Goal: Information Seeking & Learning: Learn about a topic

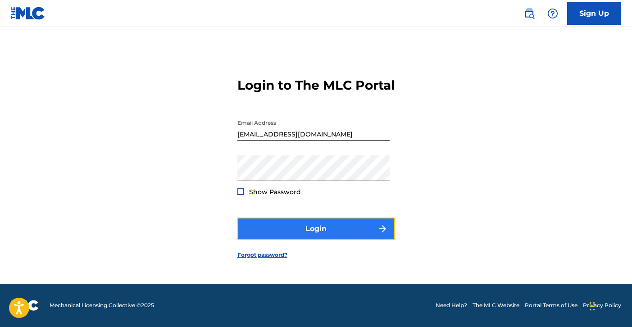
click at [288, 240] on button "Login" at bounding box center [316, 229] width 158 height 23
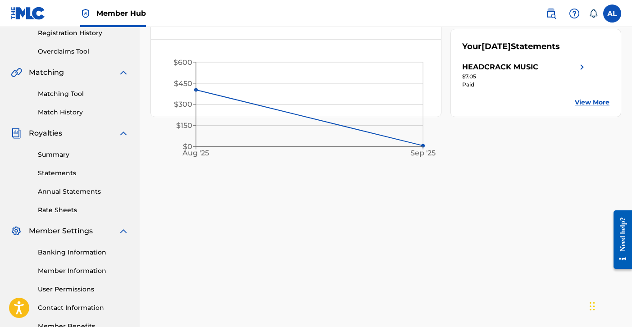
scroll to position [232, 0]
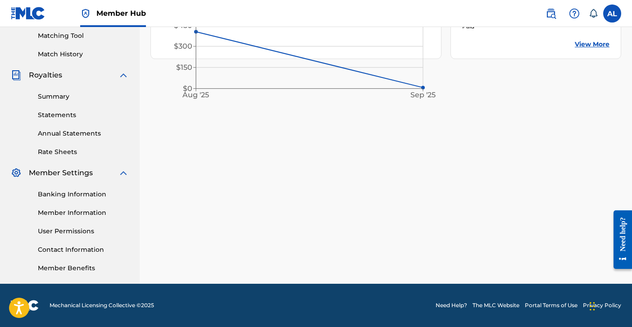
click at [457, 305] on link "Need Help?" at bounding box center [452, 305] width 32 height 8
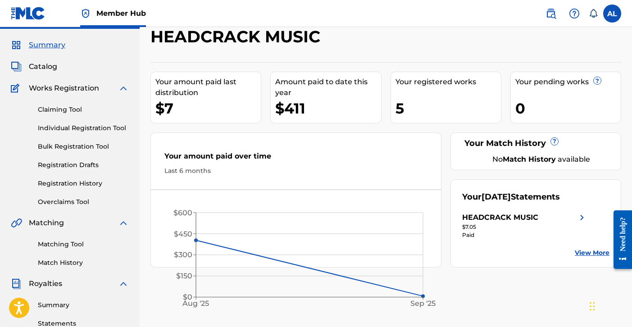
scroll to position [15, 0]
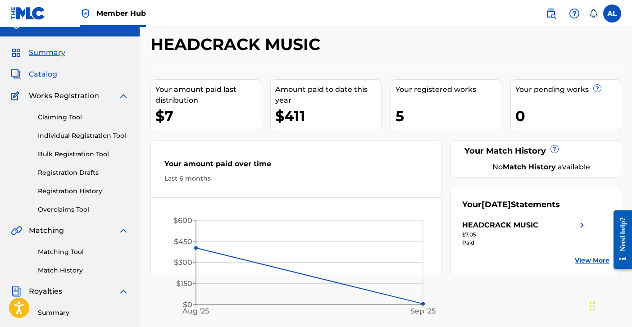
click at [36, 76] on span "Catalog" at bounding box center [43, 74] width 28 height 11
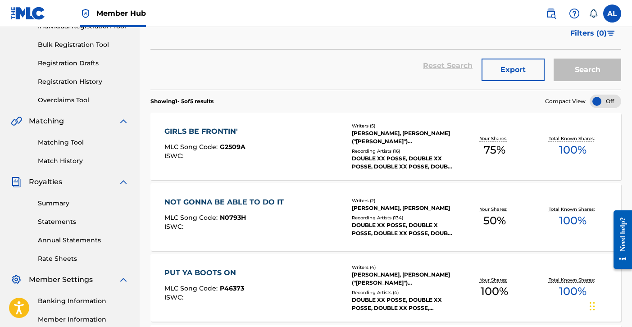
scroll to position [146, 0]
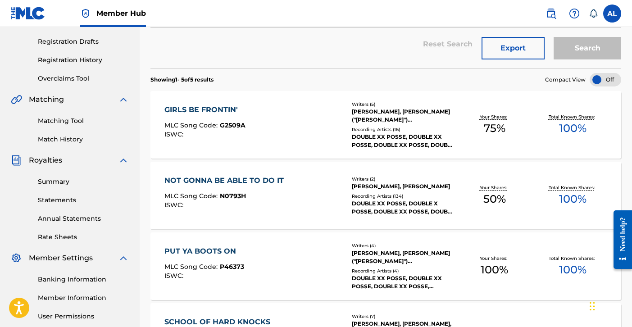
click at [244, 218] on div "NOT GONNA BE ABLE TO DO IT MLC Song Code : N0793H ISWC : Writers ( 2 ) [PERSON_…" at bounding box center [385, 196] width 471 height 68
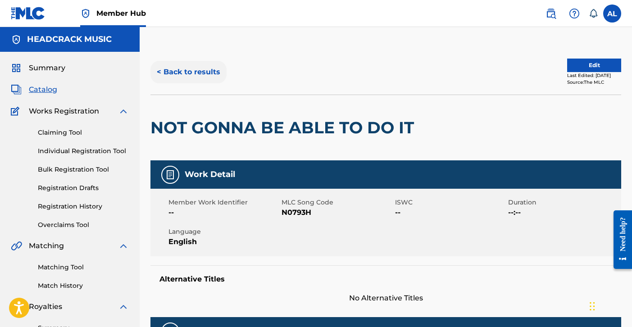
click at [203, 77] on button "< Back to results" at bounding box center [188, 72] width 76 height 23
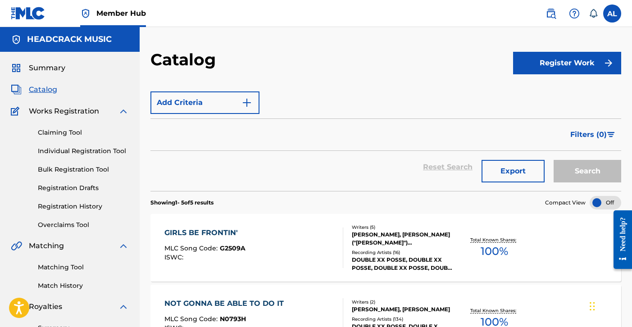
scroll to position [146, 0]
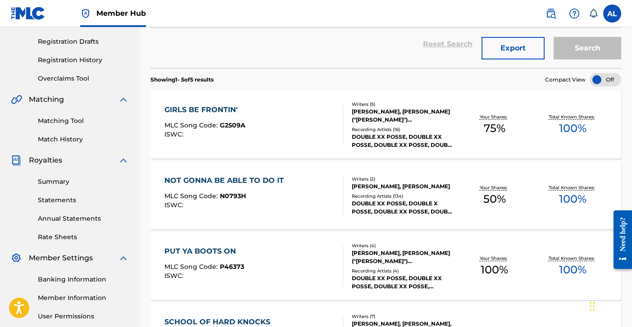
click at [294, 182] on div "NOT GONNA BE ABLE TO DO IT MLC Song Code : N0793H ISWC :" at bounding box center [253, 195] width 179 height 41
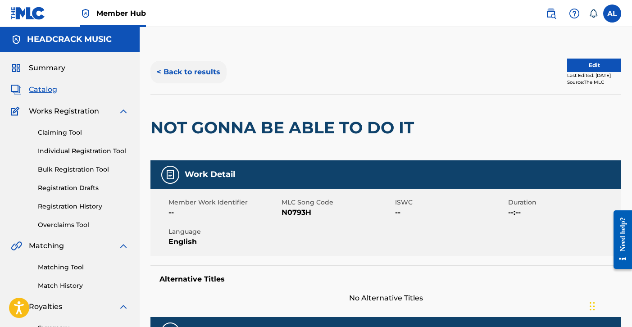
click at [176, 68] on button "< Back to results" at bounding box center [188, 72] width 76 height 23
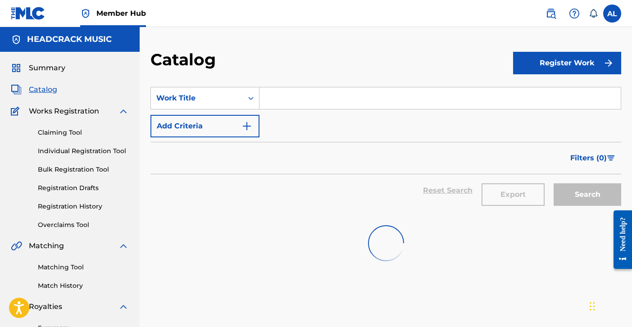
scroll to position [146, 0]
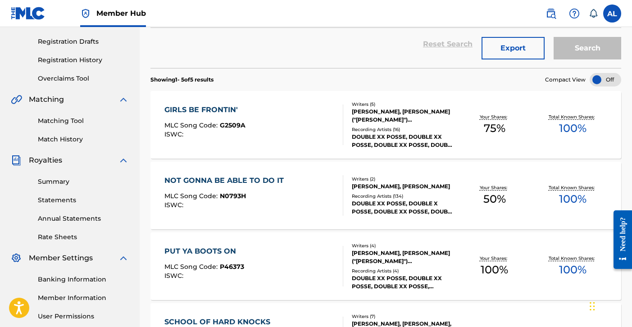
click at [284, 258] on div "PUT YA BOOTS ON MLC Song Code : P46373 ISWC :" at bounding box center [253, 266] width 179 height 41
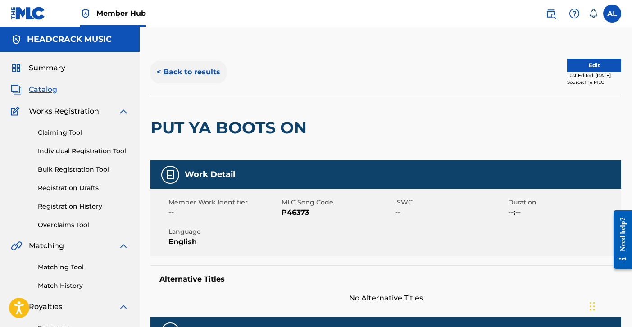
click at [170, 79] on button "< Back to results" at bounding box center [188, 72] width 76 height 23
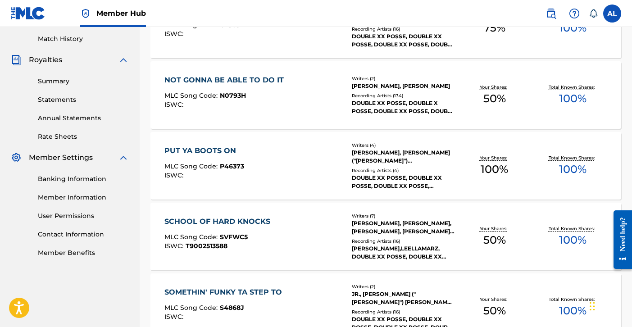
scroll to position [252, 0]
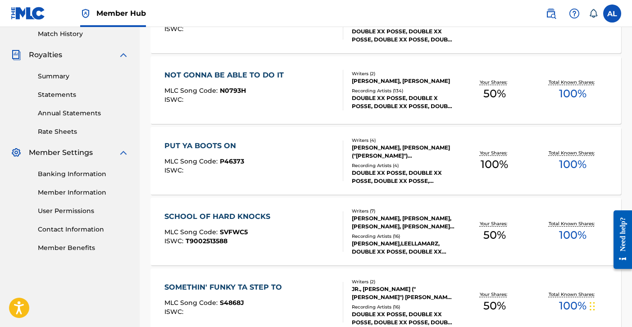
click at [256, 237] on div "MLC Song Code : SVFWC5" at bounding box center [219, 233] width 110 height 9
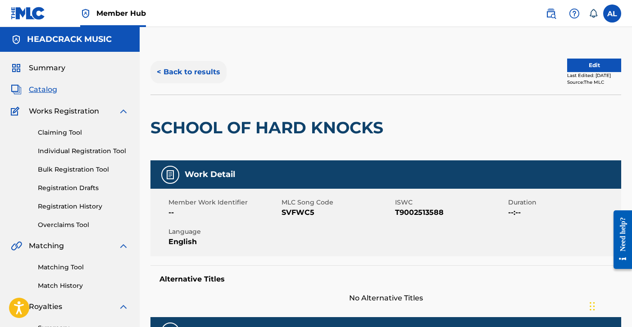
click at [180, 74] on button "< Back to results" at bounding box center [188, 72] width 76 height 23
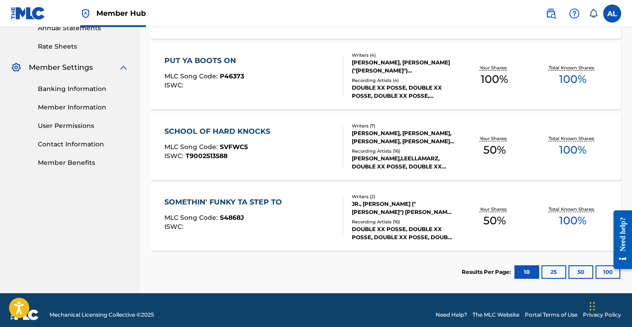
scroll to position [341, 0]
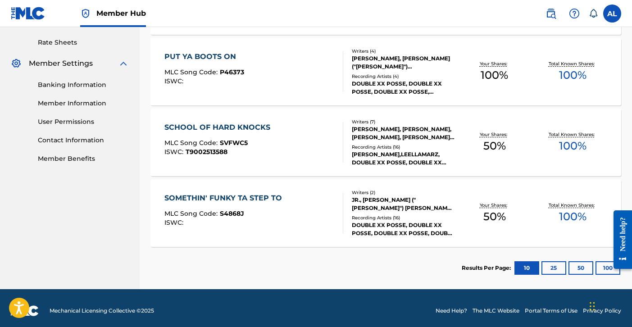
click at [236, 201] on div "SOMETHIN' FUNKY TA STEP TO" at bounding box center [225, 198] width 122 height 11
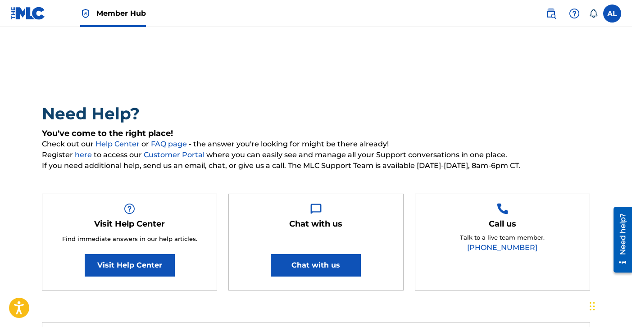
click at [14, 13] on img at bounding box center [28, 13] width 35 height 13
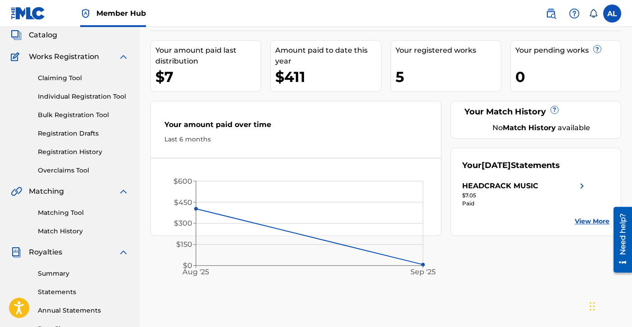
scroll to position [51, 0]
